Goal: Transaction & Acquisition: Obtain resource

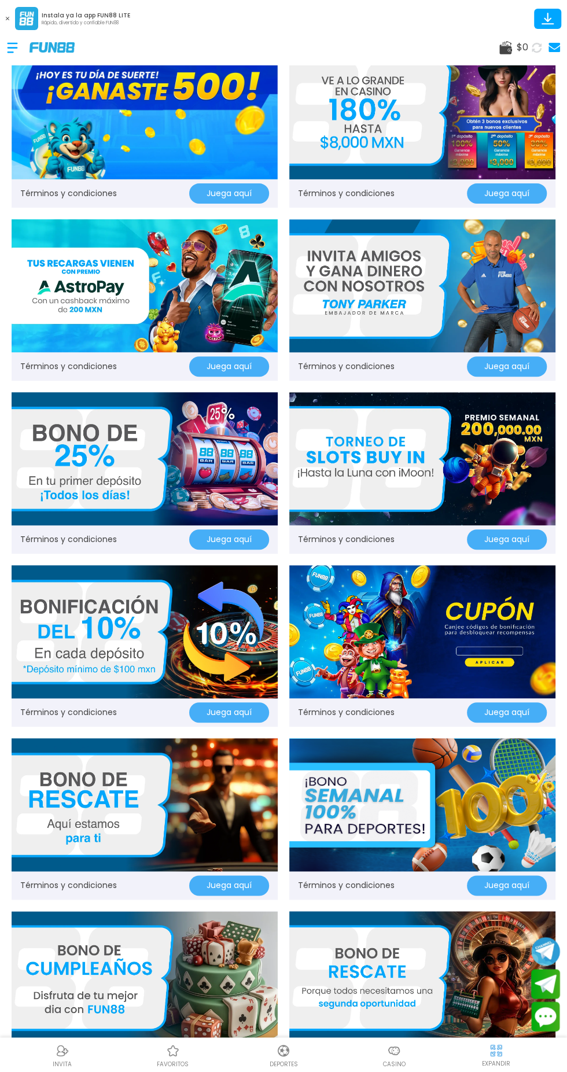
click at [232, 197] on button "Juega aquí" at bounding box center [229, 193] width 80 height 20
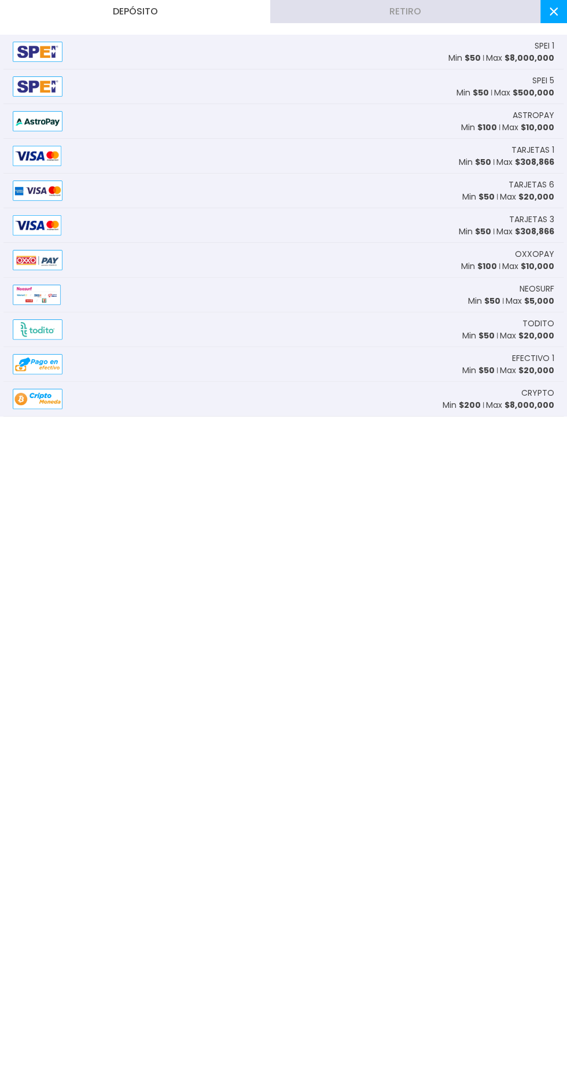
click at [418, 17] on button "Retiro" at bounding box center [405, 11] width 270 height 23
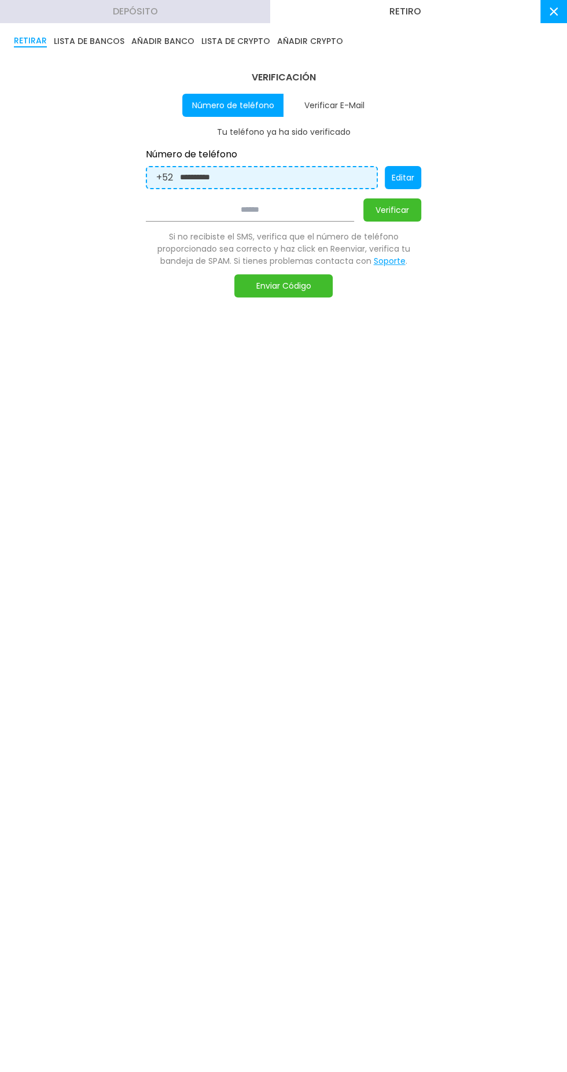
click at [422, 16] on button "Retiro" at bounding box center [405, 11] width 270 height 23
click at [418, 22] on button "Retiro" at bounding box center [405, 11] width 270 height 23
click at [411, 16] on button "Retiro" at bounding box center [405, 11] width 270 height 23
click at [393, 16] on button "Retiro" at bounding box center [405, 11] width 270 height 23
click at [409, 17] on button "Retiro" at bounding box center [405, 11] width 270 height 23
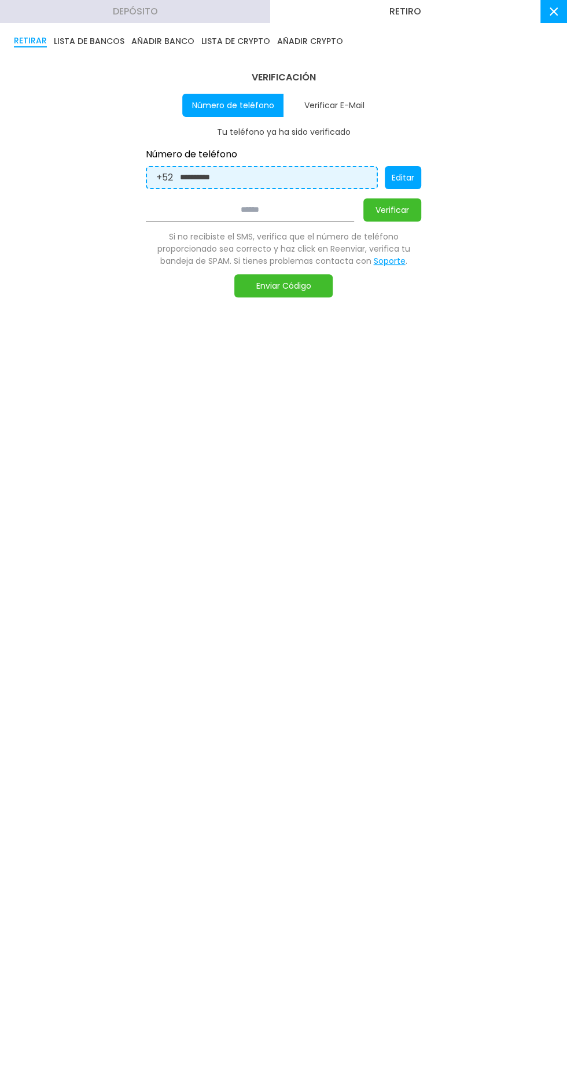
click at [93, 40] on button "LISTA DE BANCOS" at bounding box center [89, 41] width 71 height 13
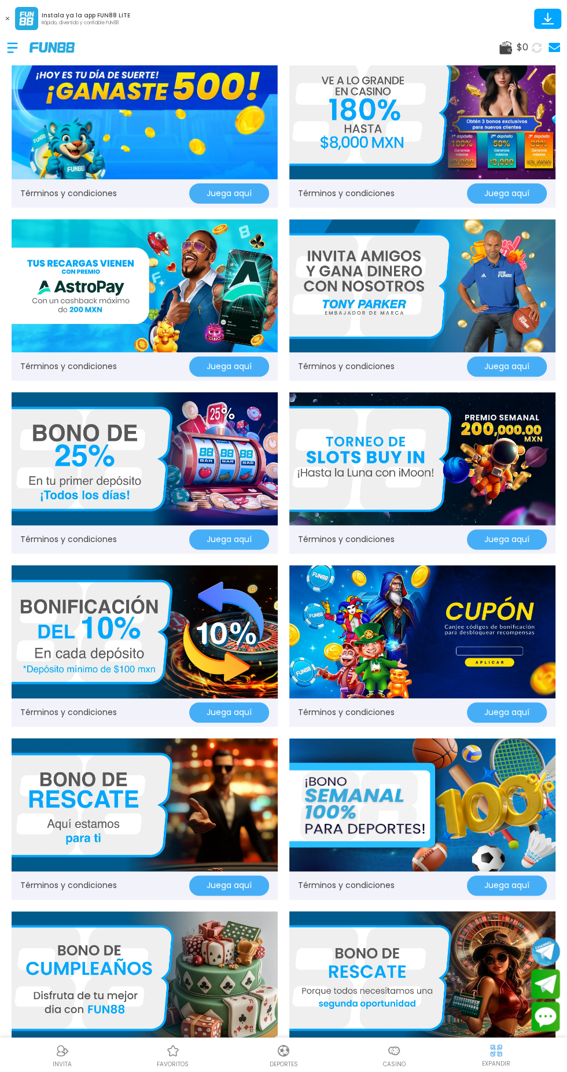
click at [462, 616] on img at bounding box center [422, 631] width 266 height 133
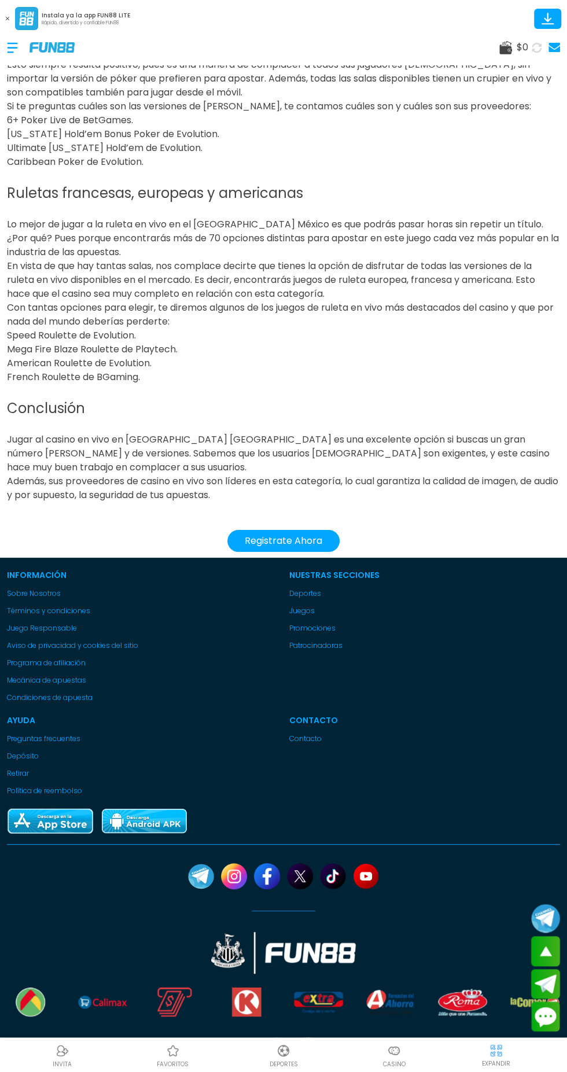
scroll to position [1744, 0]
